Goal: Information Seeking & Learning: Compare options

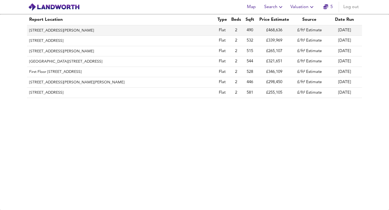
click at [112, 31] on th "[STREET_ADDRESS][PERSON_NAME]" at bounding box center [121, 30] width 188 height 10
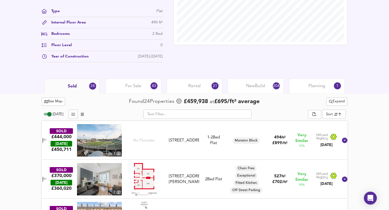
scroll to position [203, 0]
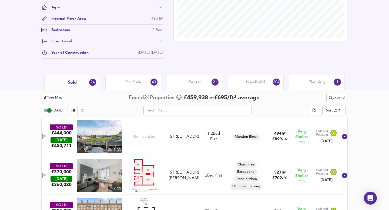
click at [47, 139] on icon "button" at bounding box center [44, 136] width 5 height 5
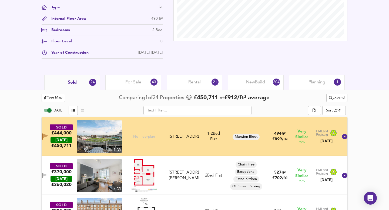
click at [53, 99] on span "See Map" at bounding box center [53, 98] width 18 height 6
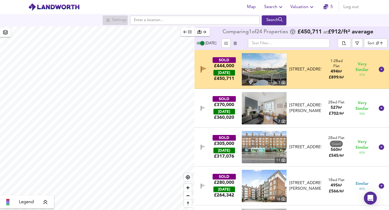
checkbox input "true"
checkbox input "false"
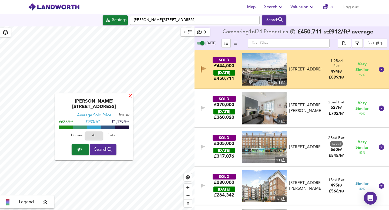
click at [129, 98] on div "X" at bounding box center [130, 96] width 5 height 5
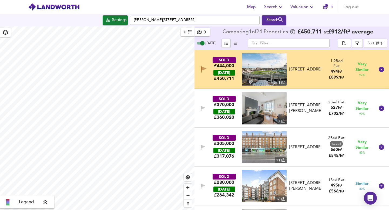
click at [203, 68] on icon "button" at bounding box center [203, 69] width 5 height 4
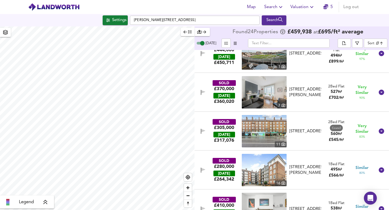
scroll to position [18, 0]
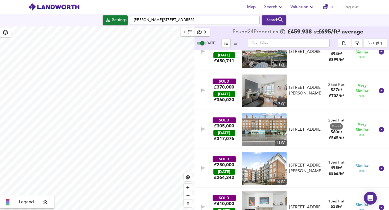
click at [204, 89] on icon "button" at bounding box center [203, 90] width 5 height 5
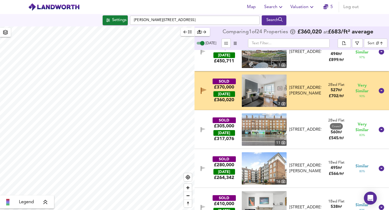
click at [202, 90] on icon "button" at bounding box center [203, 90] width 5 height 4
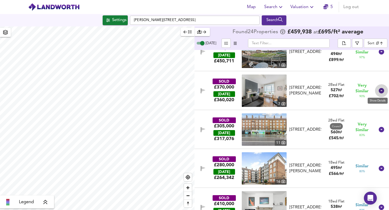
click at [379, 90] on icon at bounding box center [381, 90] width 5 height 5
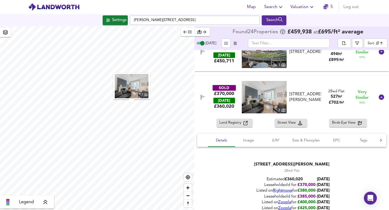
click at [378, 92] on div at bounding box center [381, 97] width 13 height 13
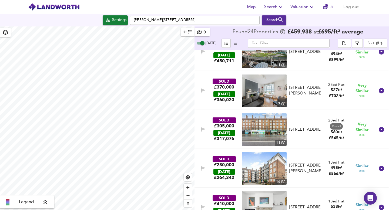
click at [267, 84] on img at bounding box center [264, 91] width 45 height 32
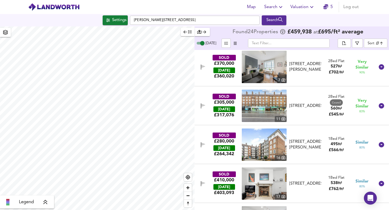
scroll to position [0, 0]
